Goal: Information Seeking & Learning: Learn about a topic

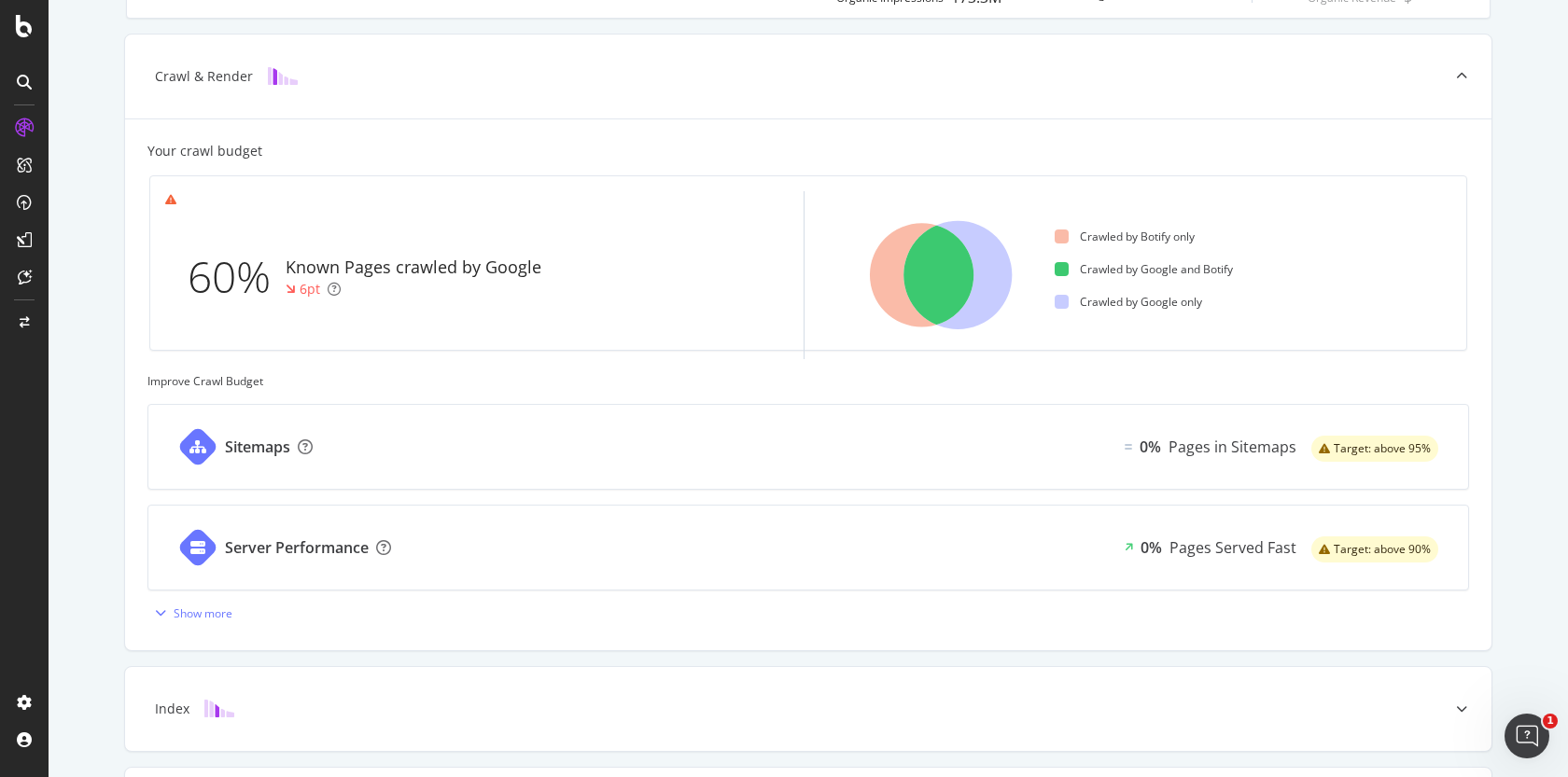
scroll to position [665, 0]
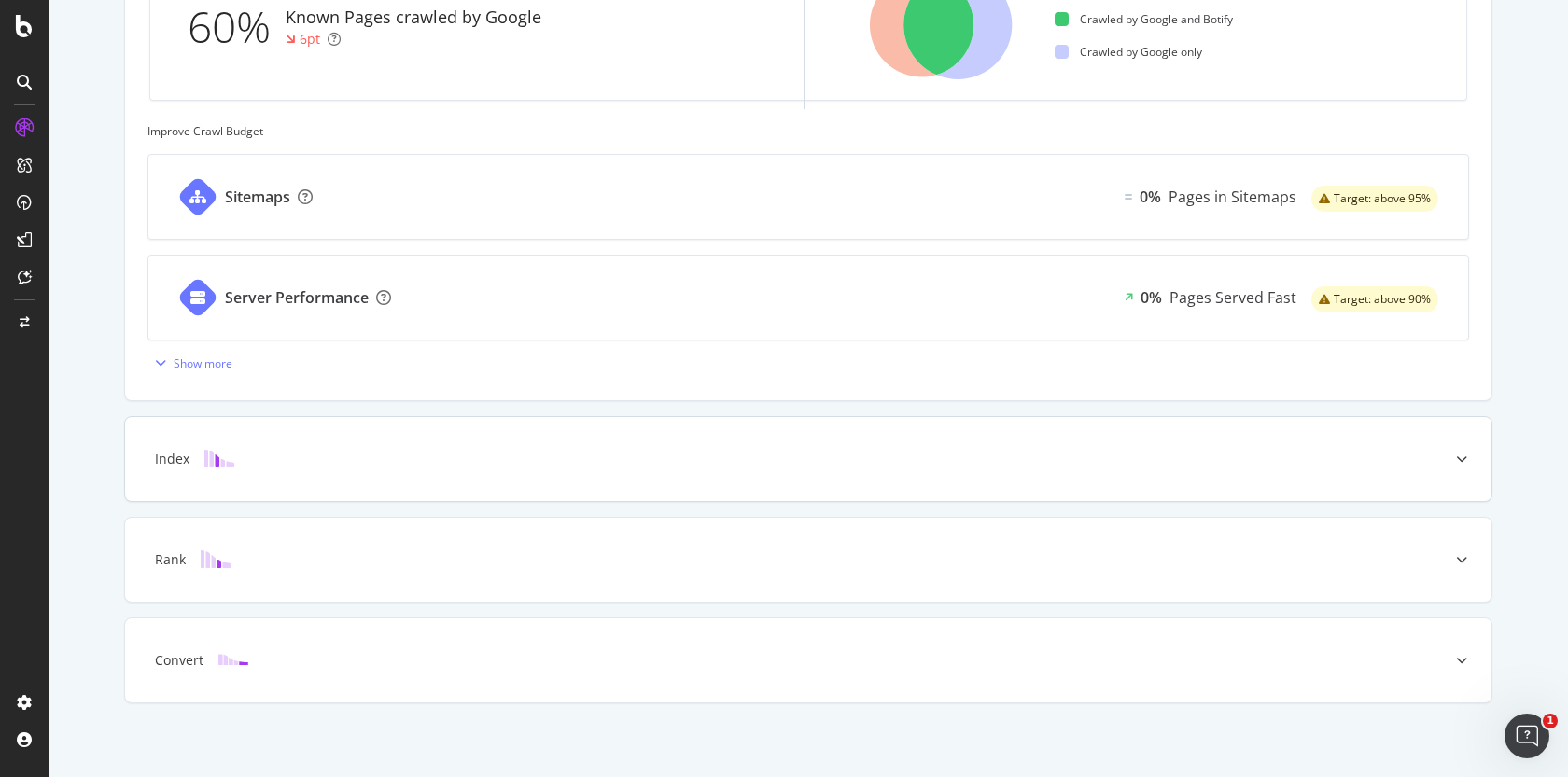
click at [325, 436] on div "Index" at bounding box center [808, 459] width 1367 height 84
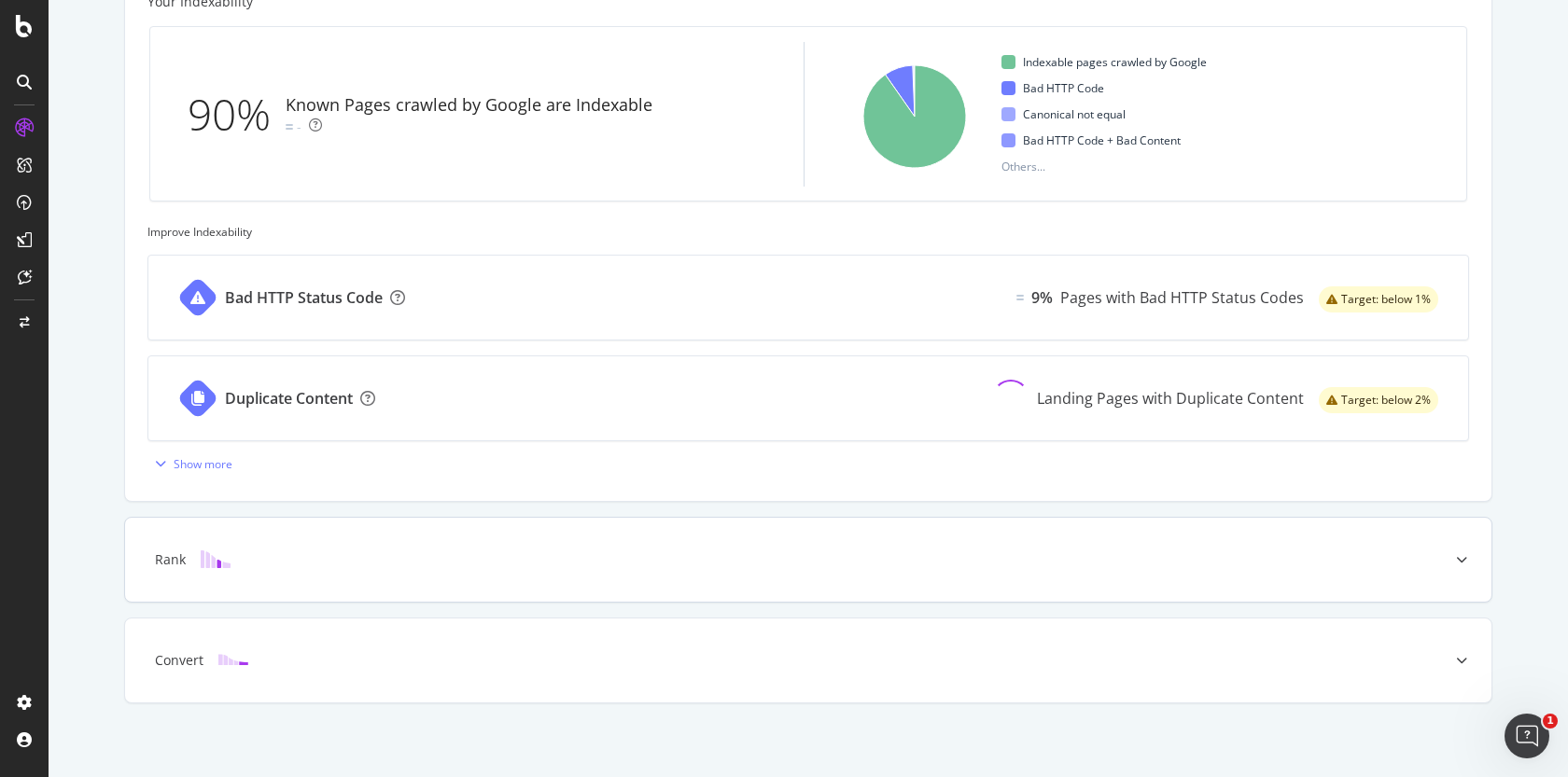
click at [362, 552] on div "Rank" at bounding box center [779, 559] width 1293 height 19
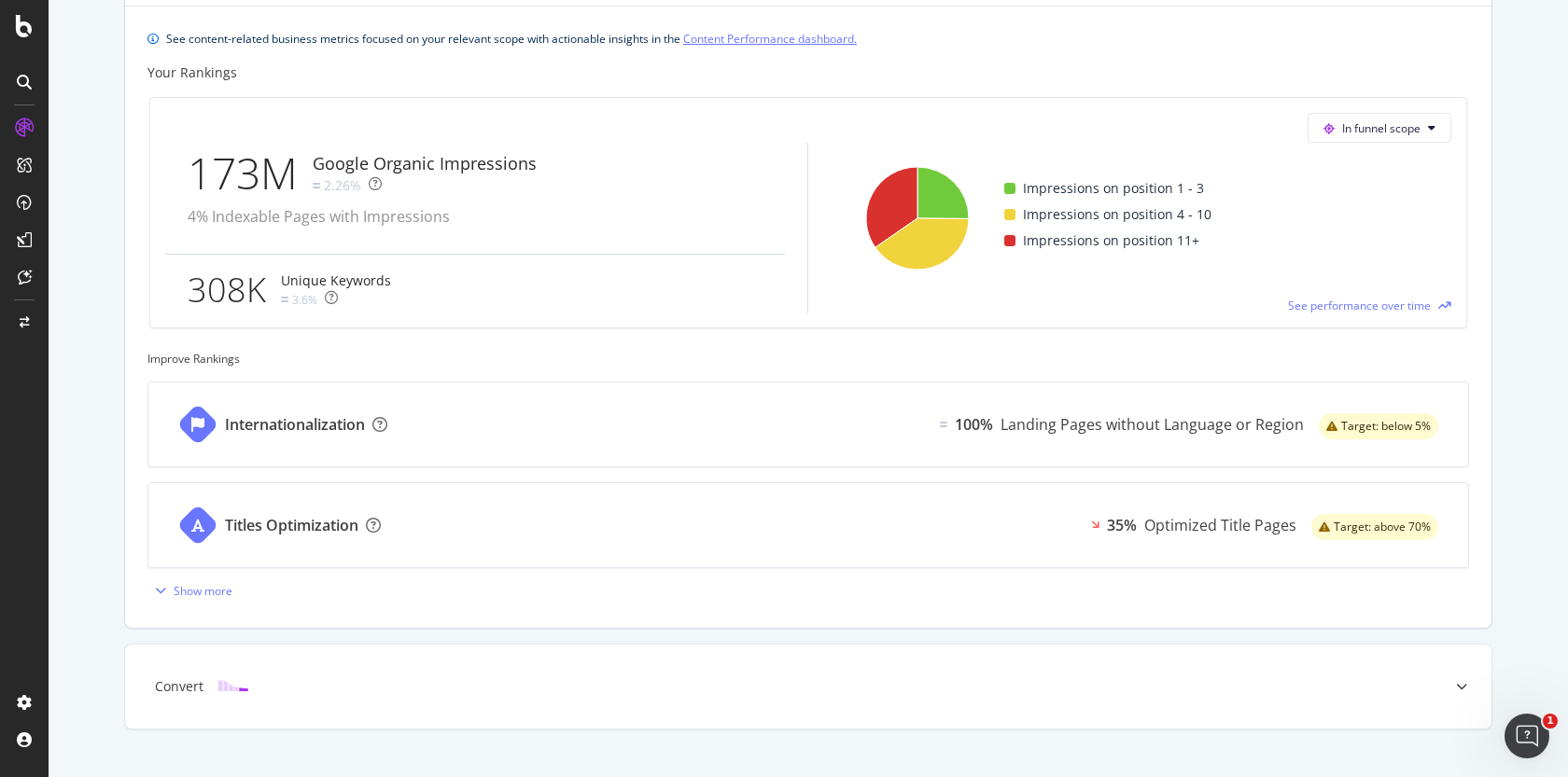
scroll to position [756, 0]
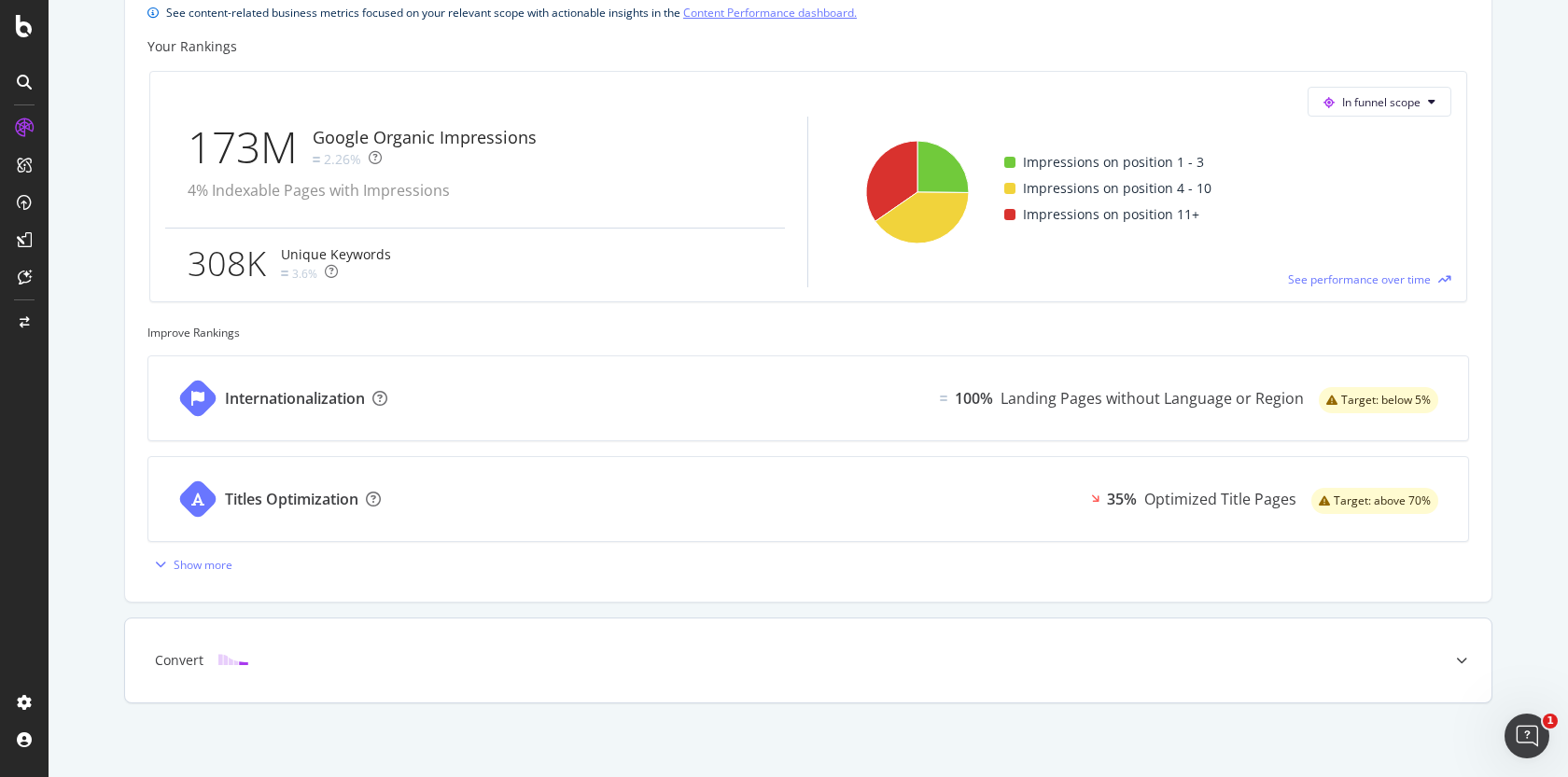
click at [418, 651] on div "Convert" at bounding box center [779, 660] width 1293 height 19
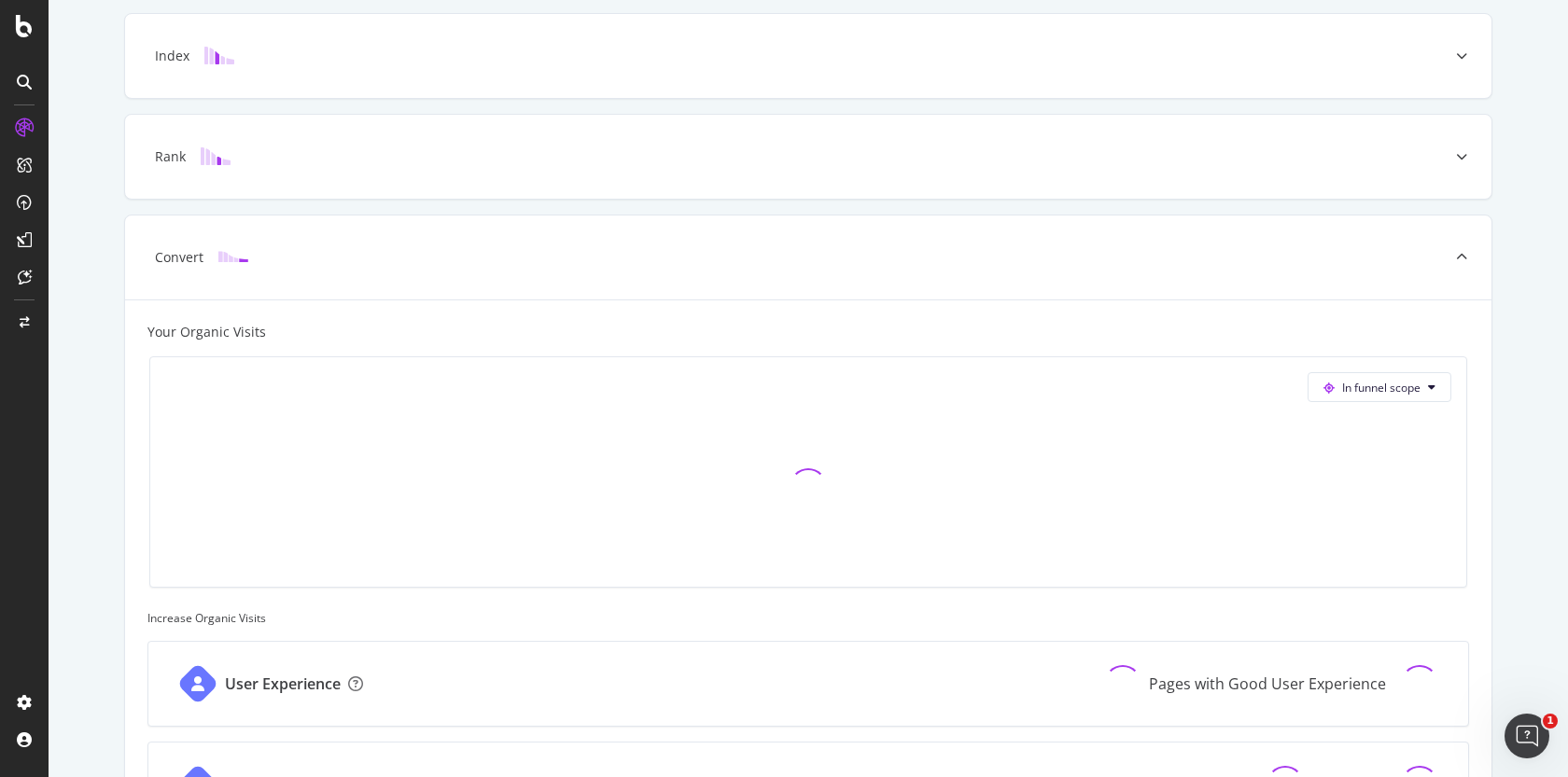
scroll to position [721, 0]
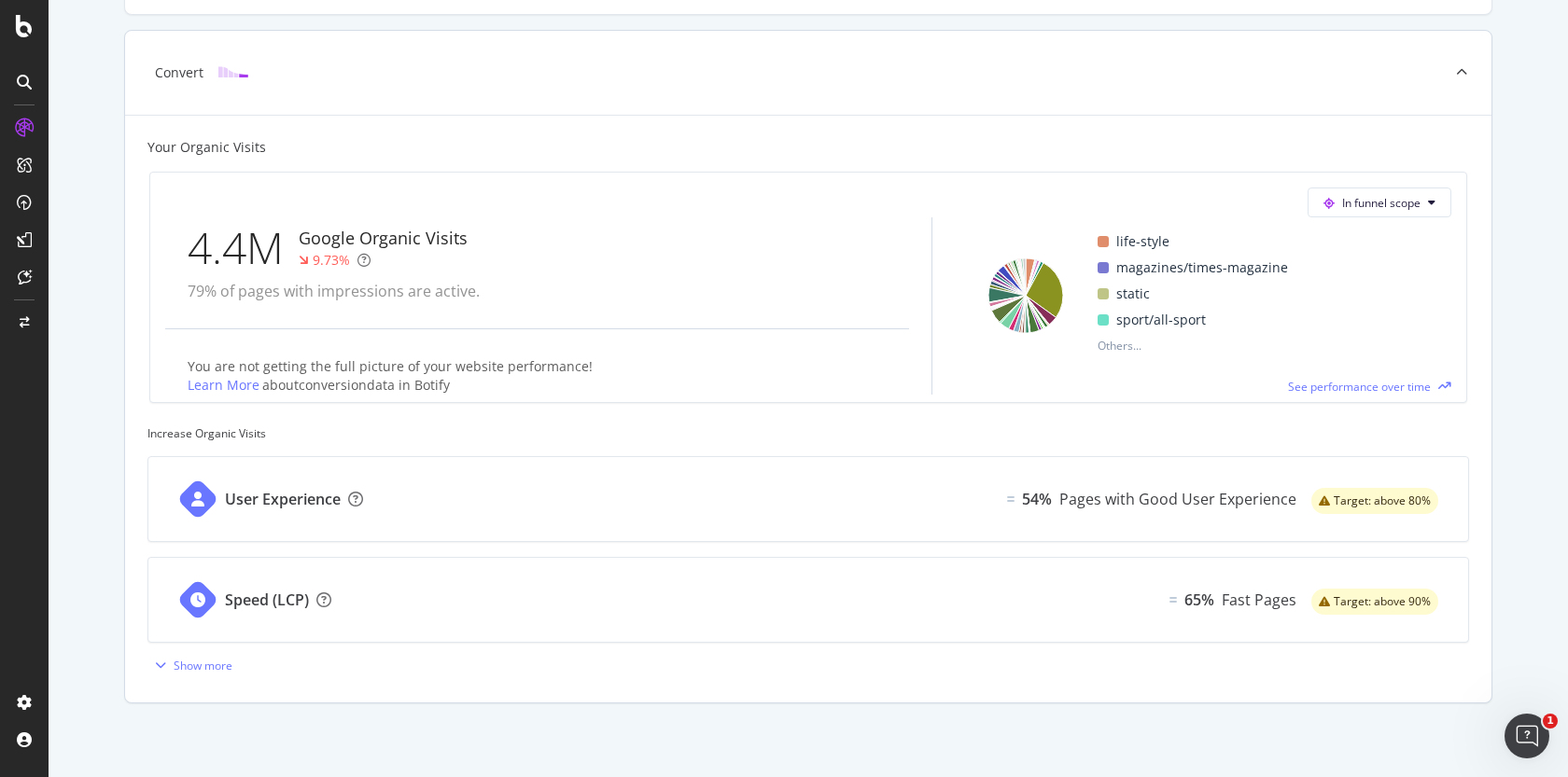
drag, startPoint x: 201, startPoint y: 362, endPoint x: 507, endPoint y: 372, distance: 306.2
click at [506, 372] on div "You are not getting the full picture of your website performance! Learn More ab…" at bounding box center [379, 362] width 428 height 65
click at [412, 376] on span "about conversion data in Botify" at bounding box center [356, 385] width 188 height 18
click at [1394, 195] on span "In funnel scope" at bounding box center [1382, 203] width 78 height 16
click at [734, 311] on div "4.4M Google Organic Visits 9.73% 79% of pages with impressions are active." at bounding box center [537, 273] width 744 height 111
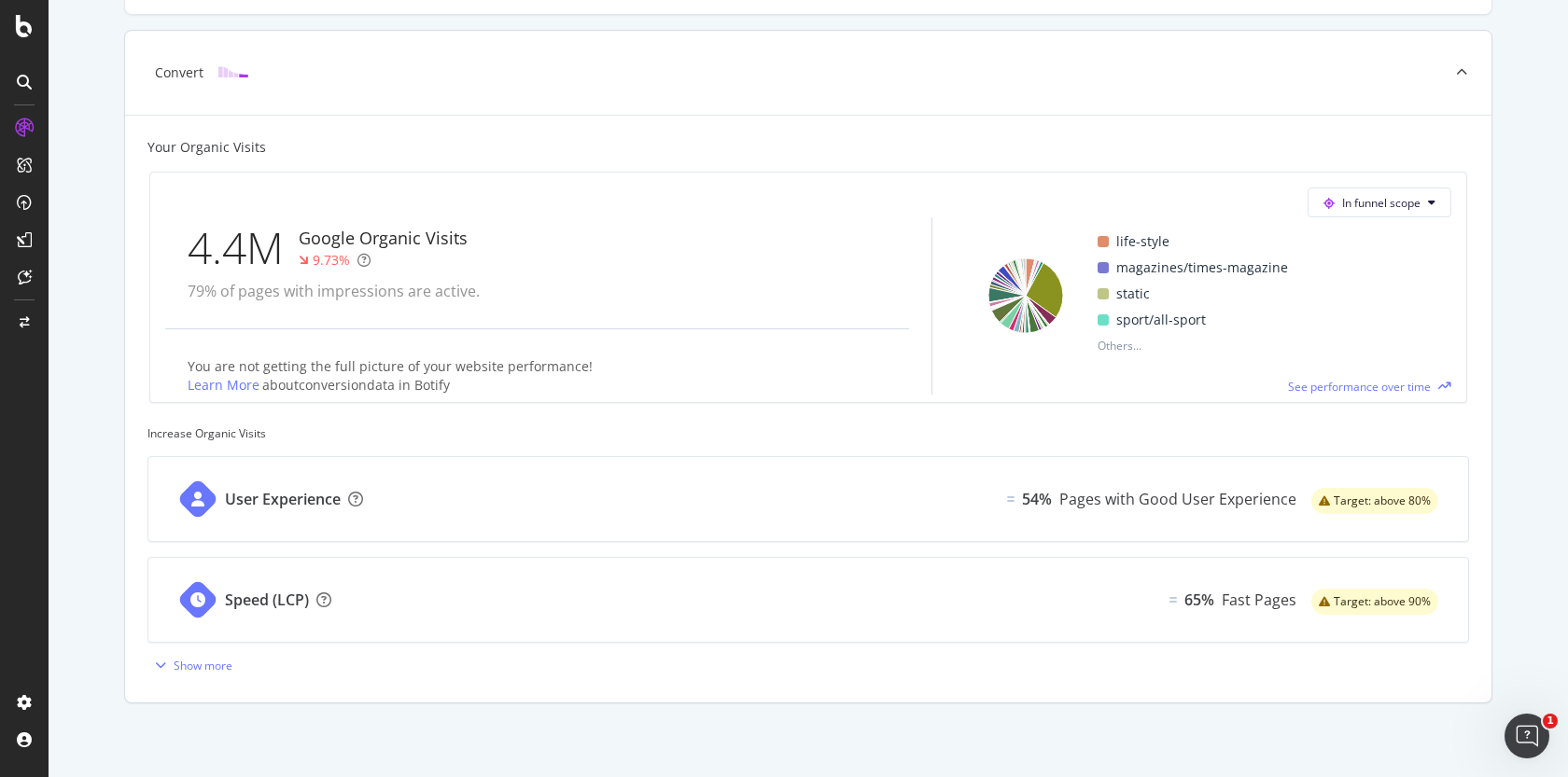
click at [1388, 180] on div "In funnel scope 4.4M Google Organic Visits 9.73% 79% of pages with impressions …" at bounding box center [808, 288] width 1317 height 230
click at [1377, 195] on span "In funnel scope" at bounding box center [1382, 203] width 78 height 16
click at [1353, 218] on div "All Pages" at bounding box center [1382, 231] width 161 height 35
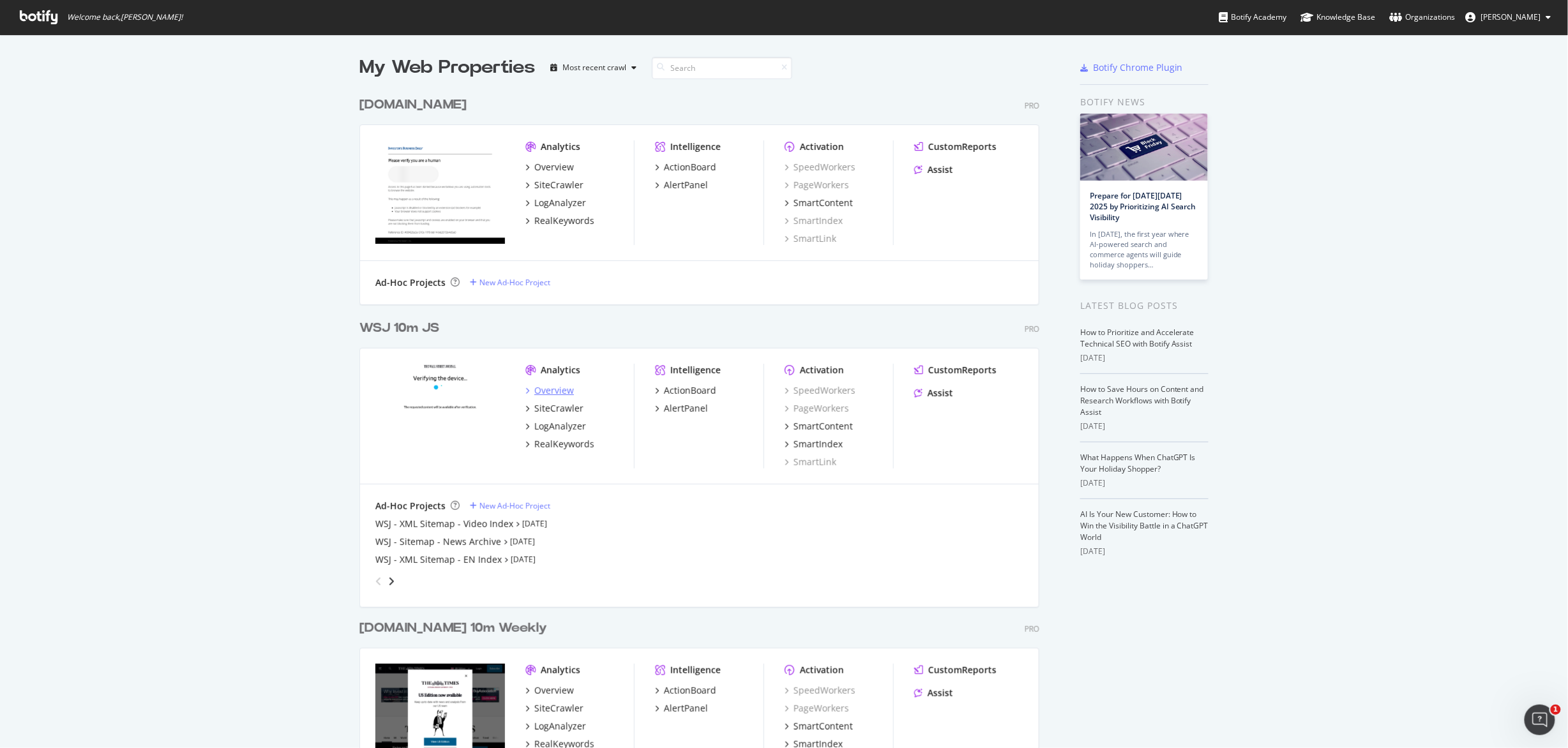
click at [562, 385] on div "Overview" at bounding box center [554, 390] width 40 height 13
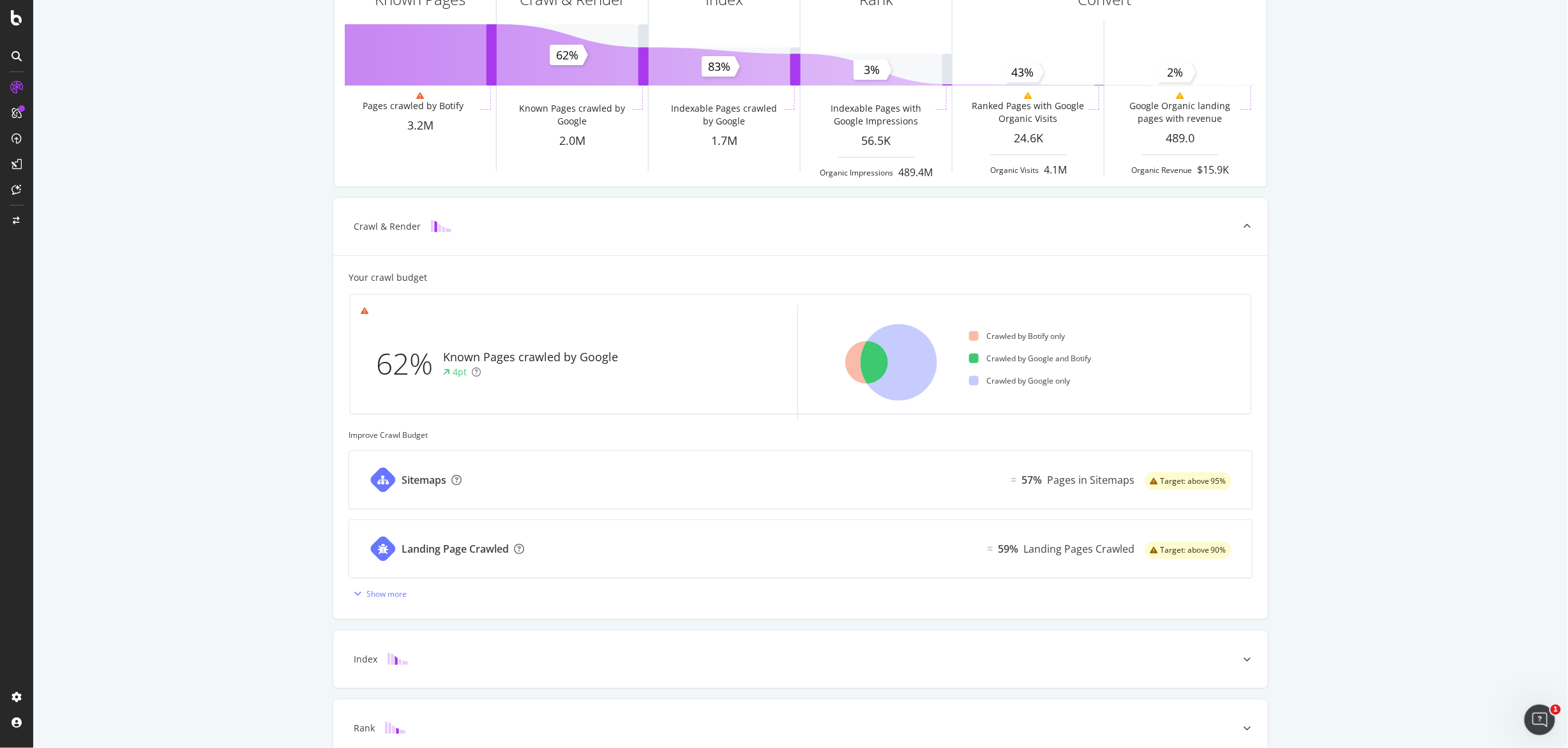
scroll to position [244, 0]
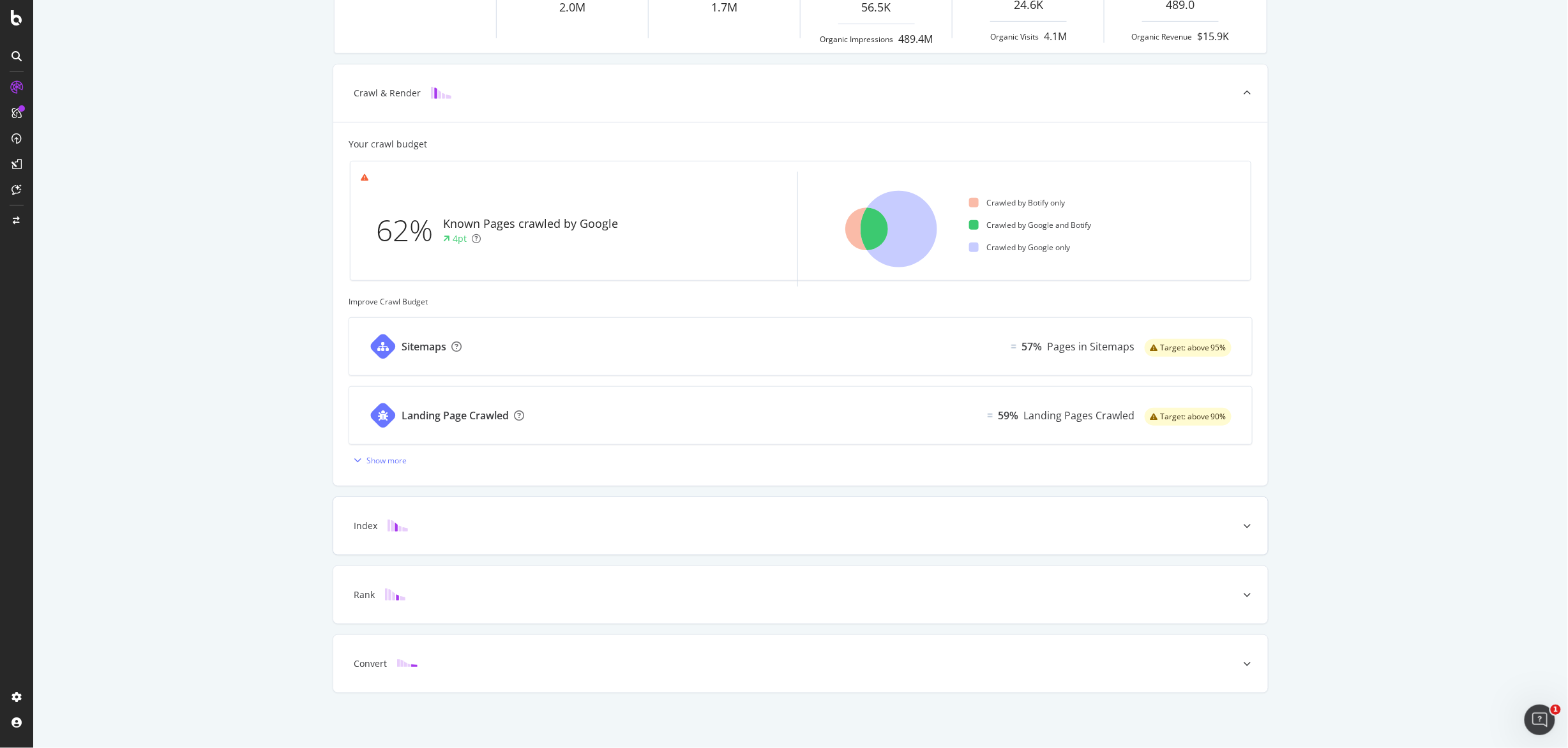
click at [578, 532] on div "Index" at bounding box center [801, 526] width 935 height 57
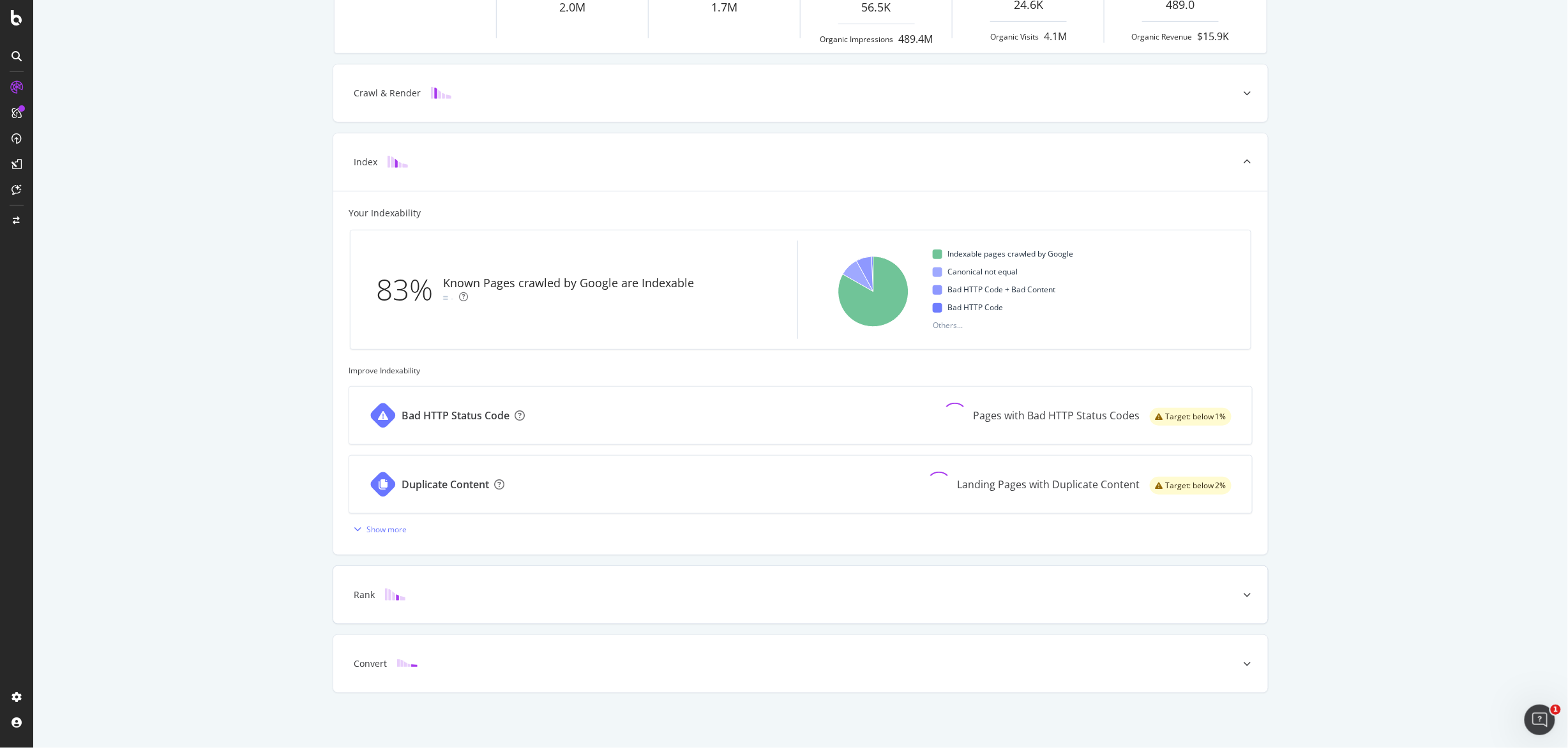
click at [620, 595] on div "Rank" at bounding box center [781, 595] width 884 height 13
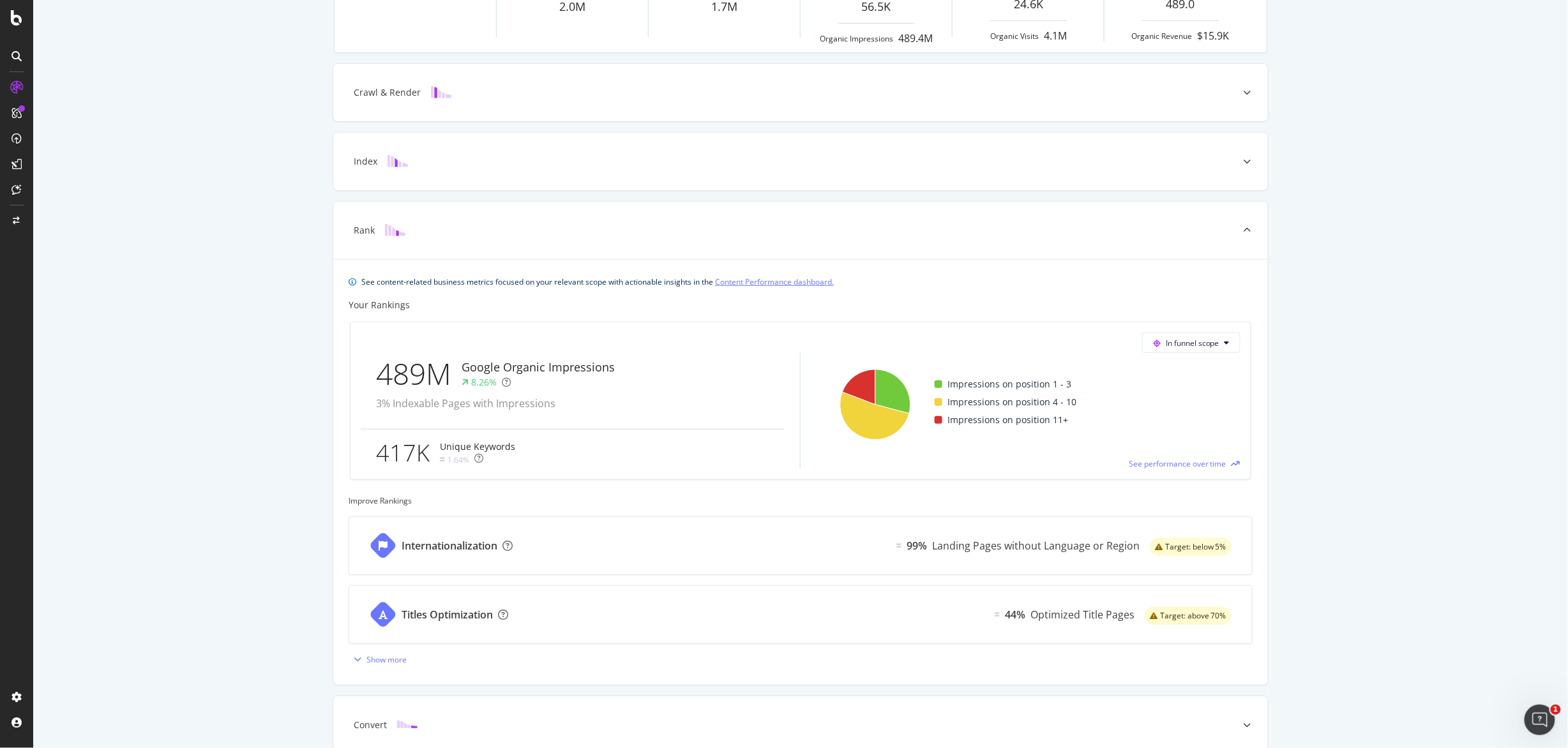
scroll to position [307, 0]
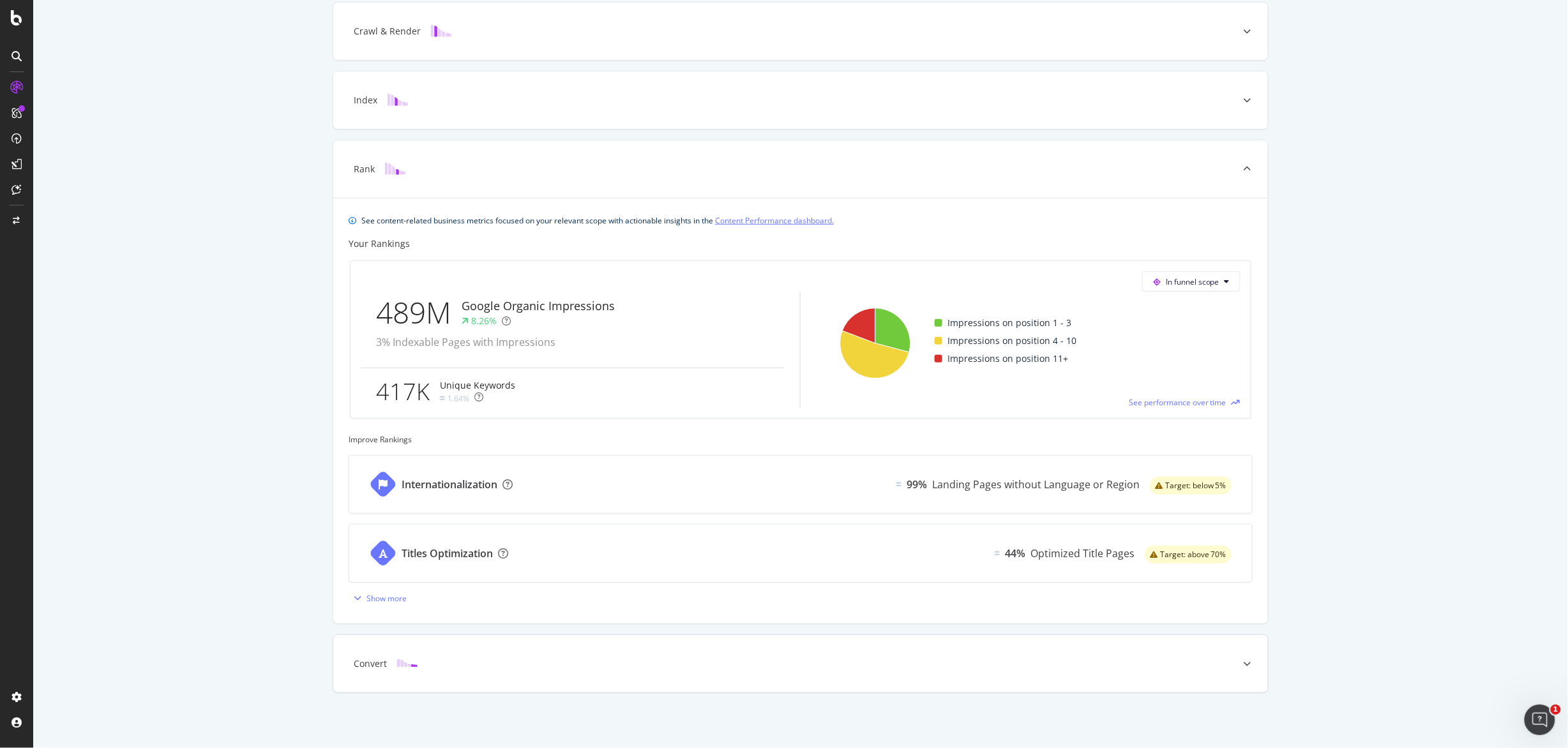
click at [1089, 668] on div "Convert" at bounding box center [781, 664] width 884 height 13
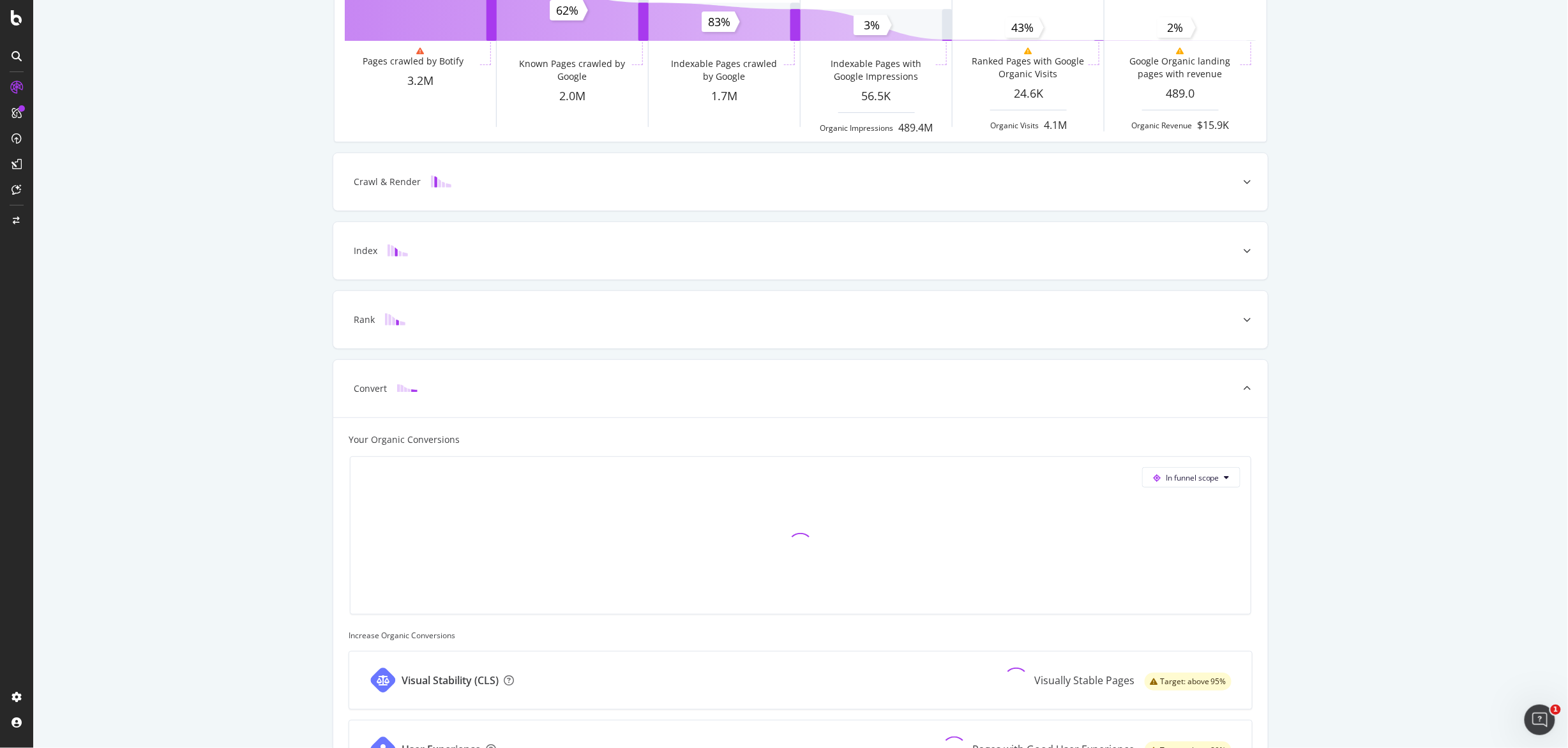
scroll to position [282, 0]
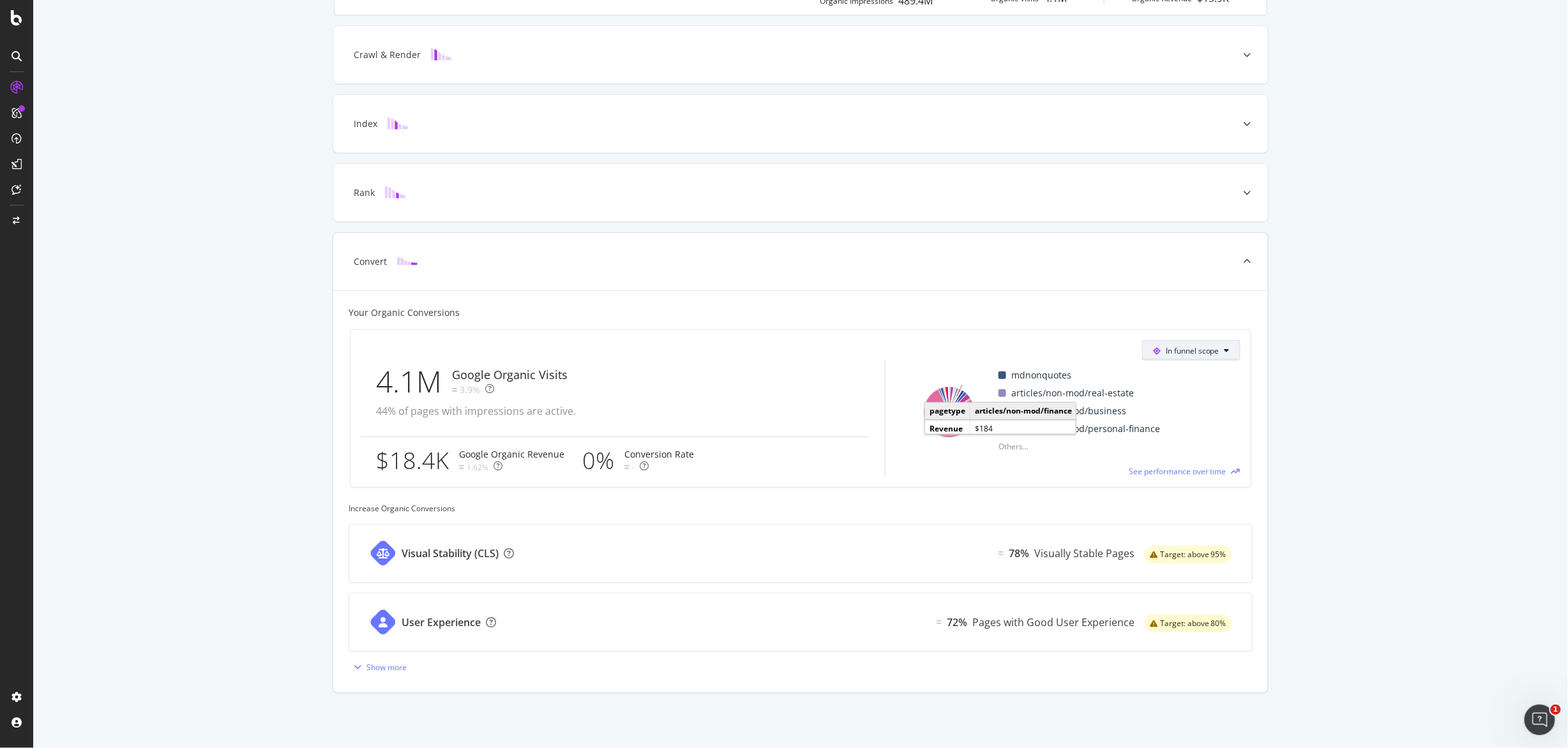
click at [1220, 355] on button "In funnel scope" at bounding box center [1191, 351] width 98 height 20
click at [1191, 411] on div "Out of funnel scope" at bounding box center [1192, 420] width 110 height 24
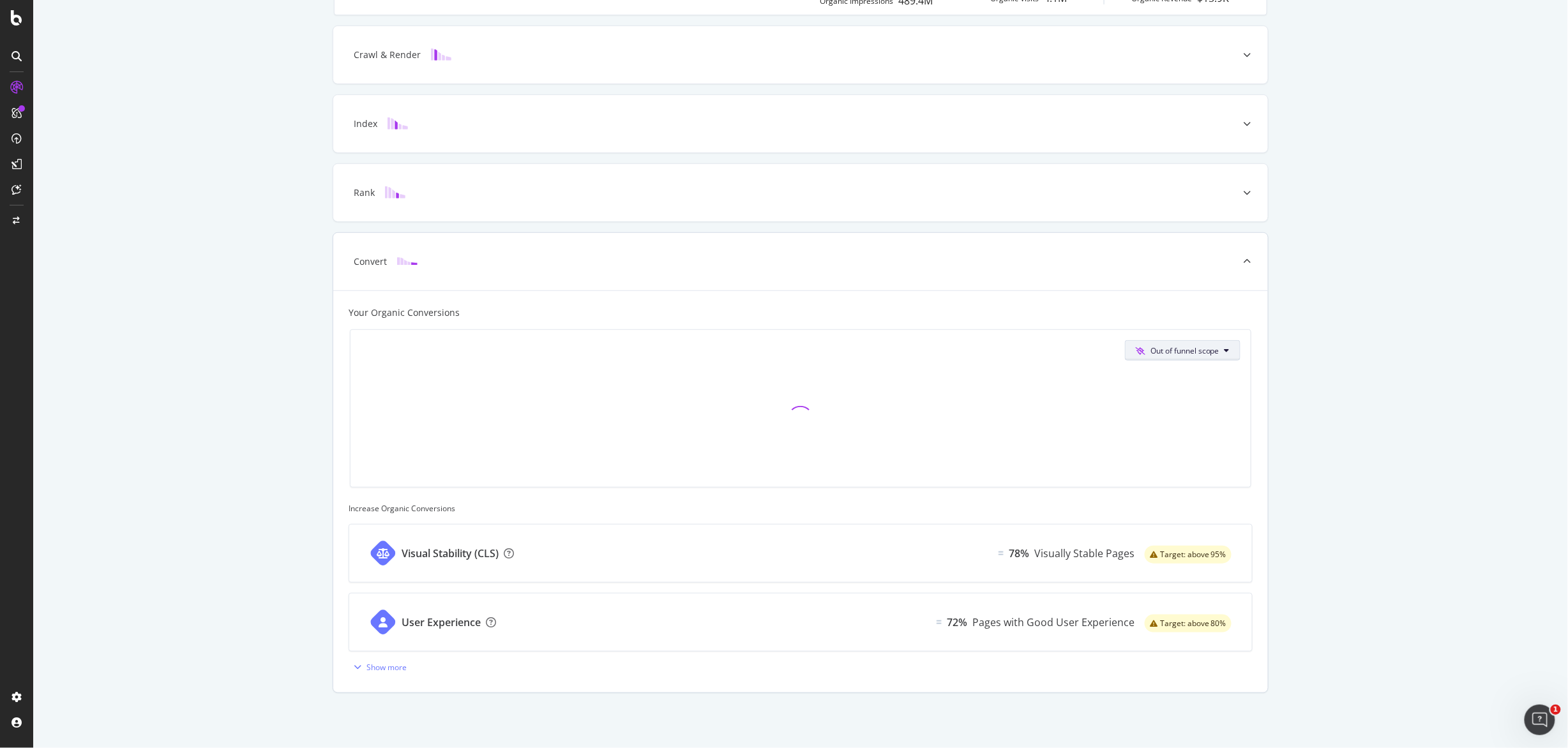
click at [1167, 346] on span "Out of funnel scope" at bounding box center [1185, 351] width 69 height 11
click at [1167, 370] on span "All Pages" at bounding box center [1175, 376] width 93 height 11
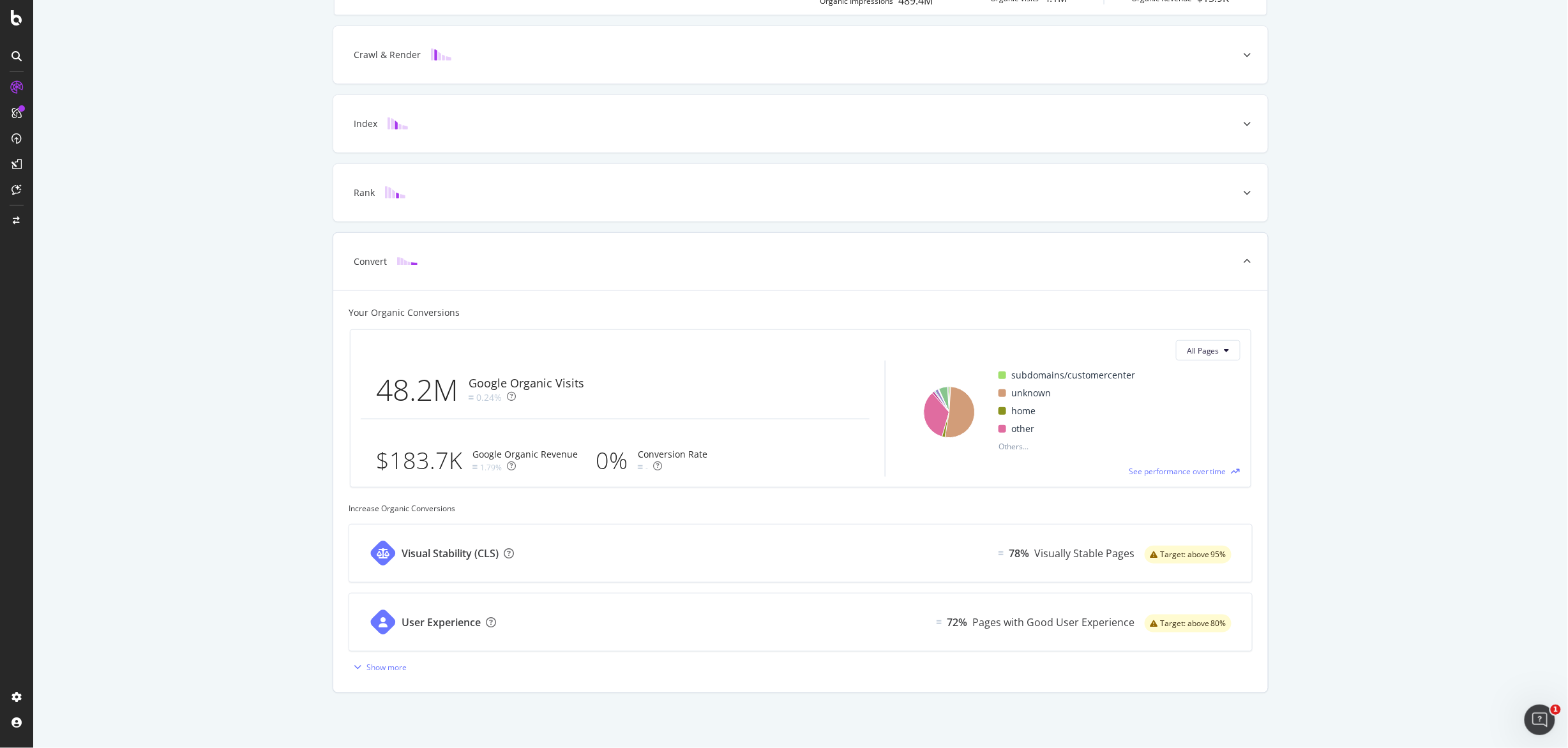
click at [978, 426] on div "subdomains/customercenter unknown home other Others..." at bounding box center [1109, 410] width 263 height 100
